Goal: Information Seeking & Learning: Learn about a topic

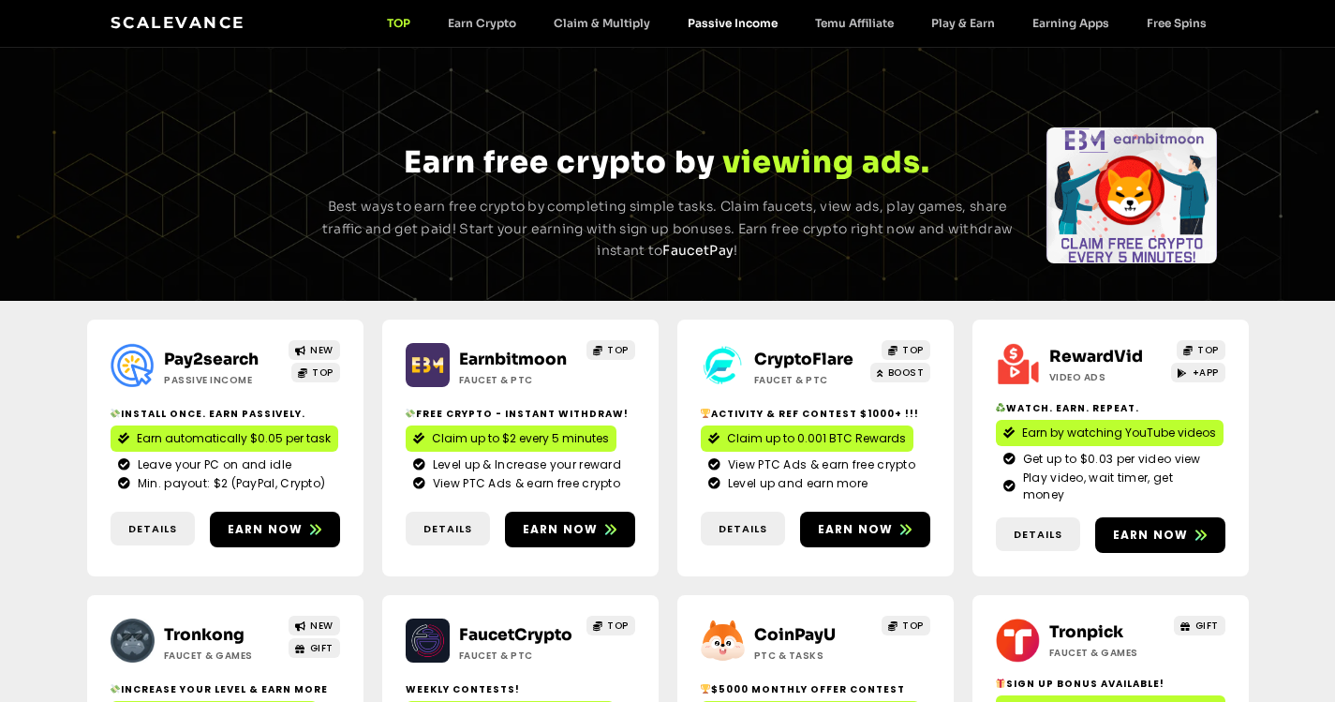
click at [746, 21] on link "Passive Income" at bounding box center [732, 23] width 127 height 14
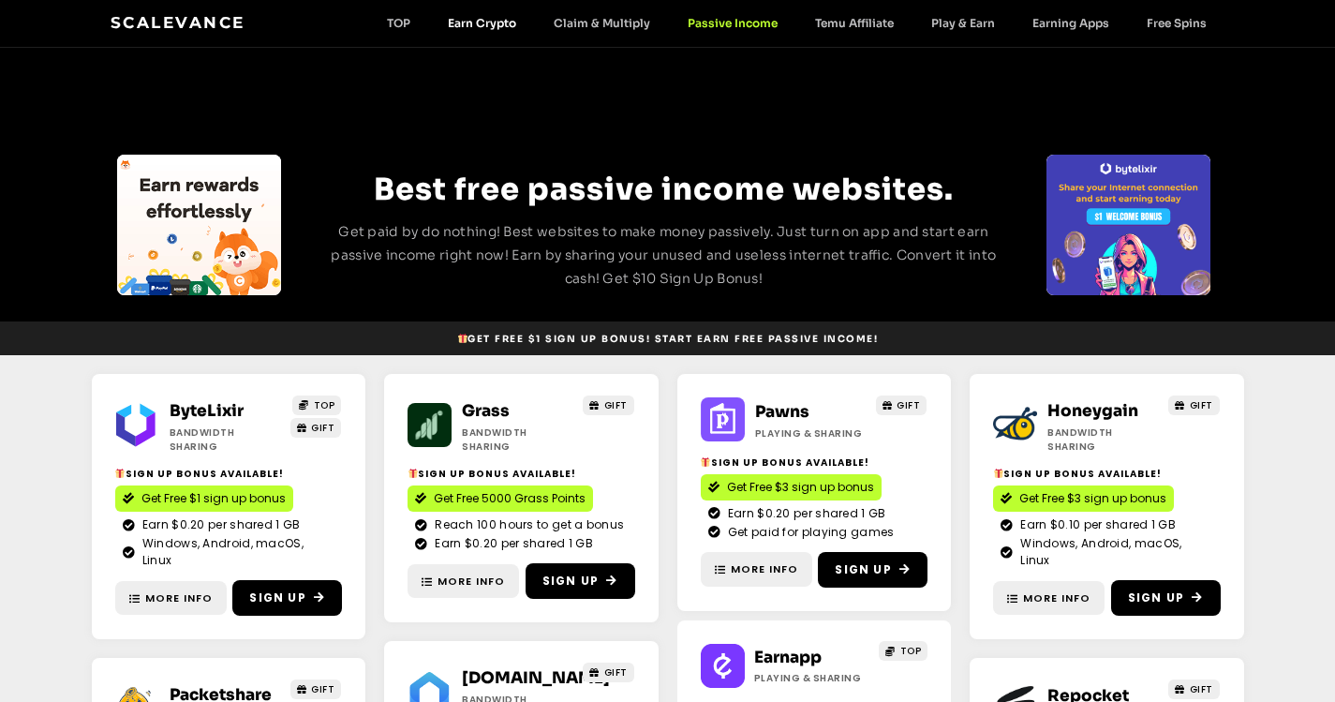
click at [473, 19] on link "Earn Crypto" at bounding box center [482, 23] width 106 height 14
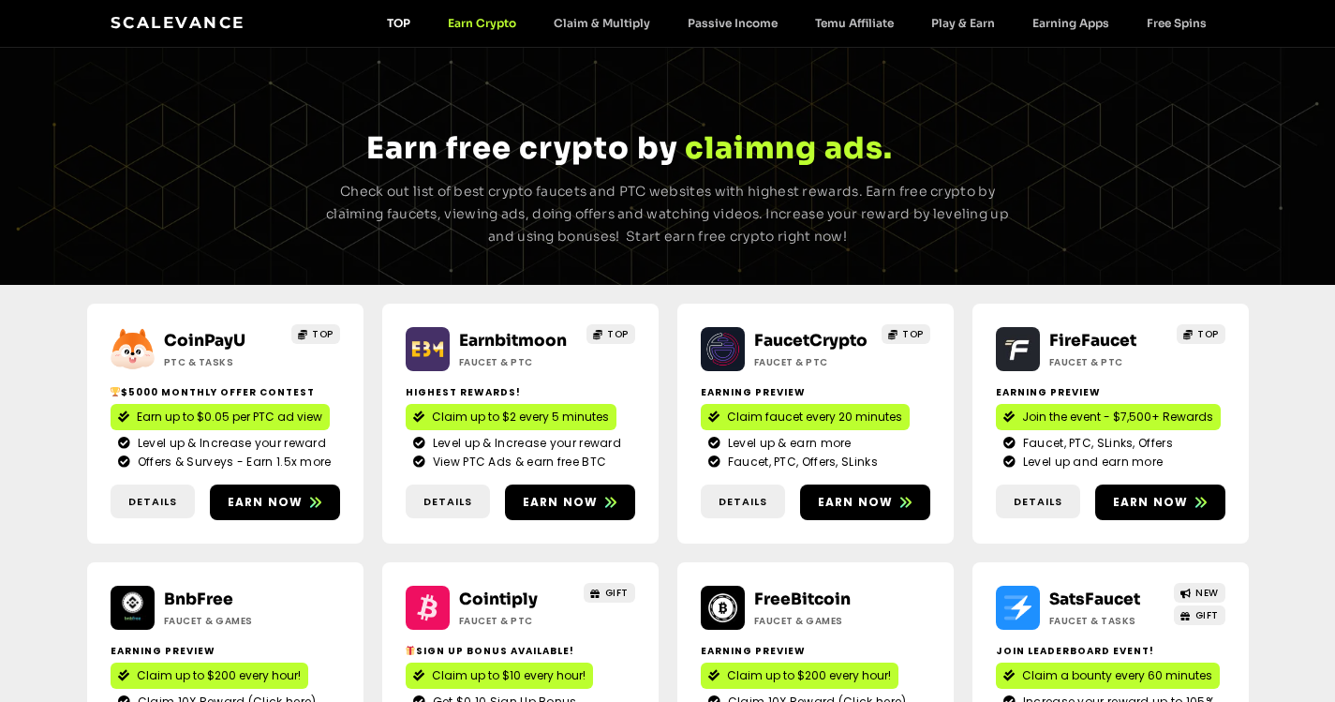
click at [404, 22] on link "TOP" at bounding box center [398, 23] width 61 height 14
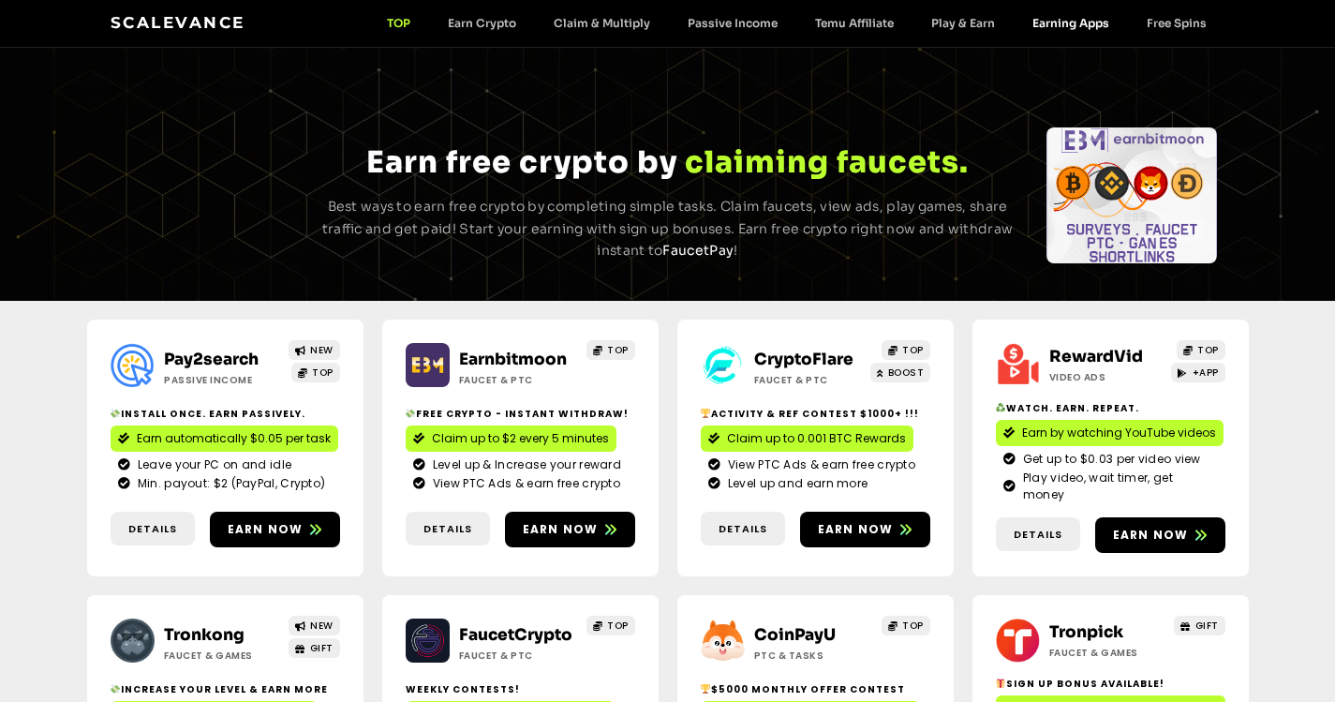
click at [1069, 22] on link "Earning Apps" at bounding box center [1071, 23] width 114 height 14
